Goal: Task Accomplishment & Management: Complete application form

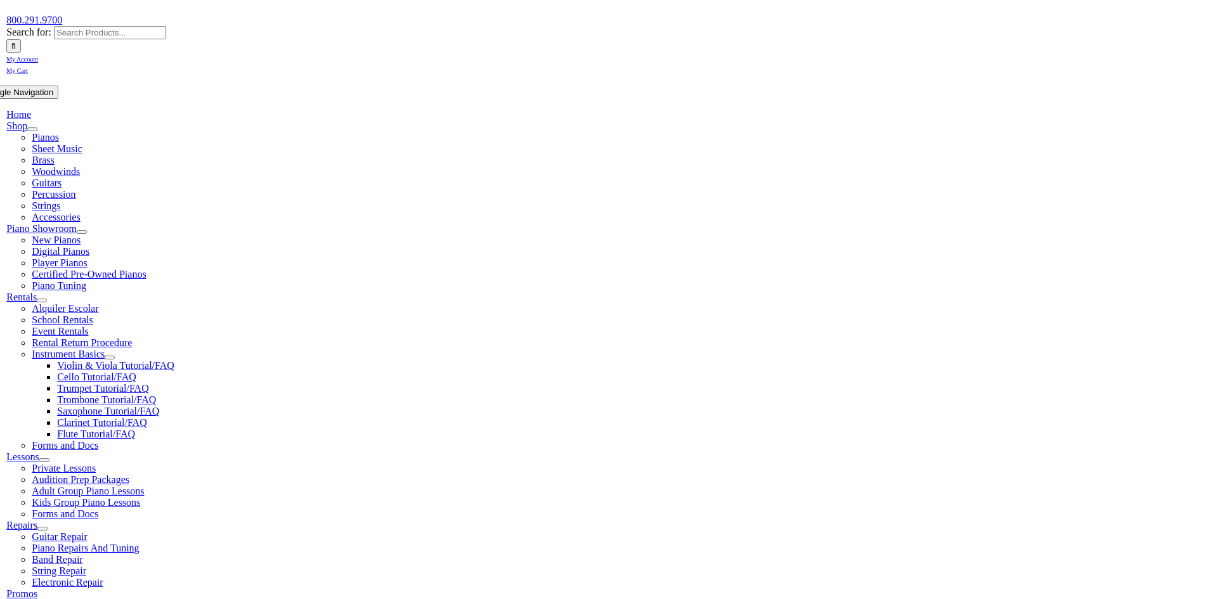
scroll to position [171, 0]
type input "claymont"
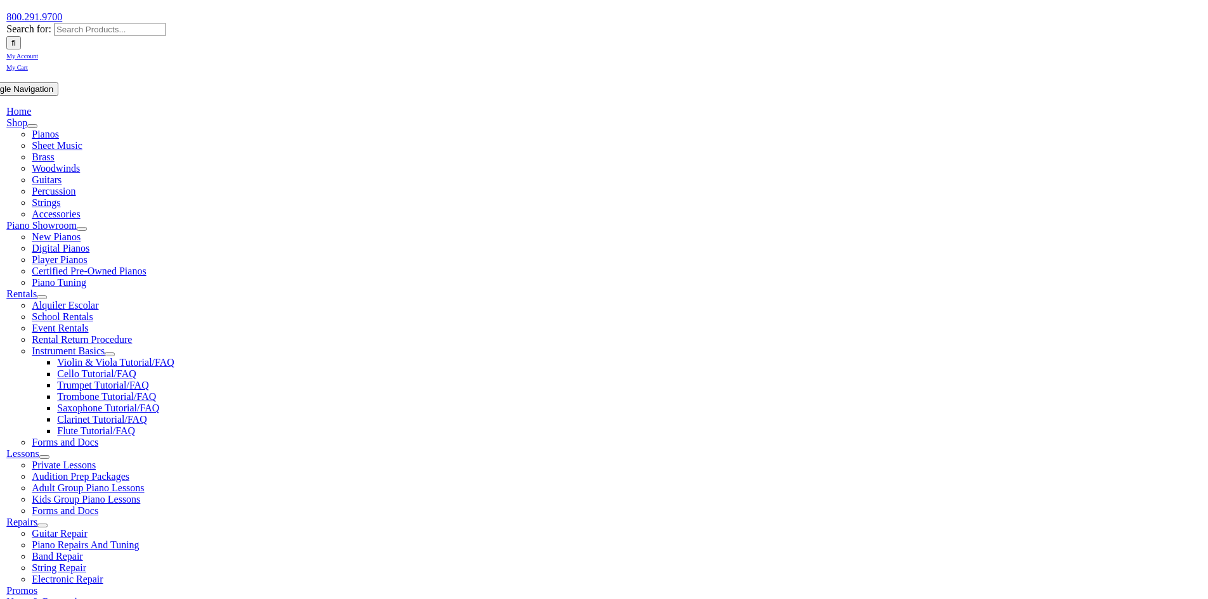
drag, startPoint x: 472, startPoint y: 455, endPoint x: 458, endPoint y: 464, distance: 17.4
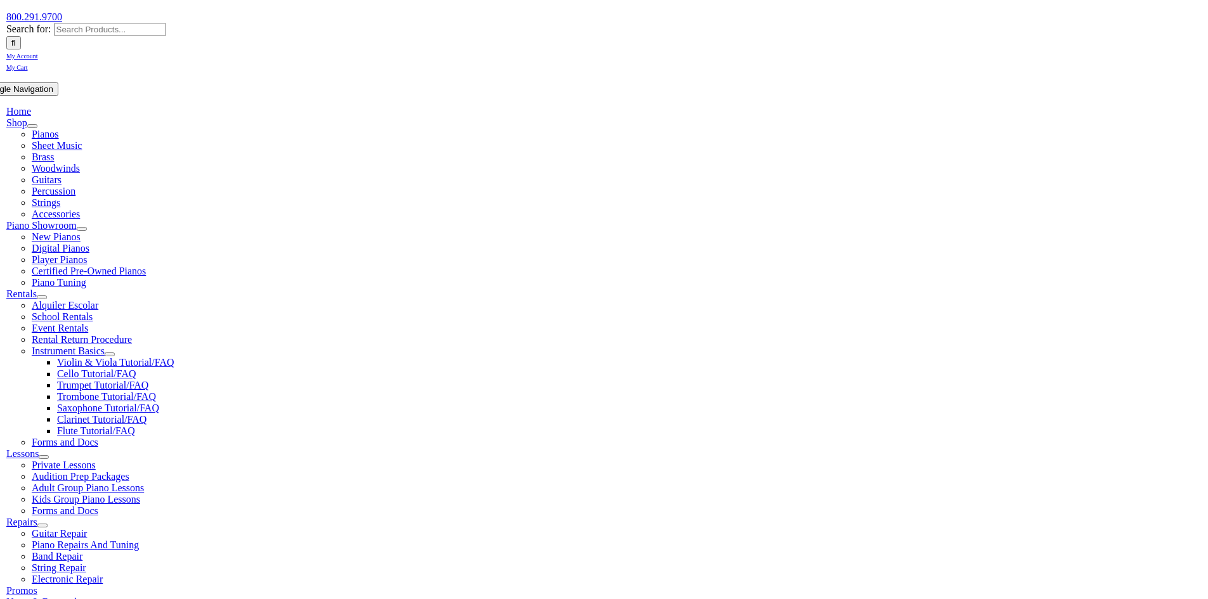
scroll to position [0, 0]
